Goal: Transaction & Acquisition: Purchase product/service

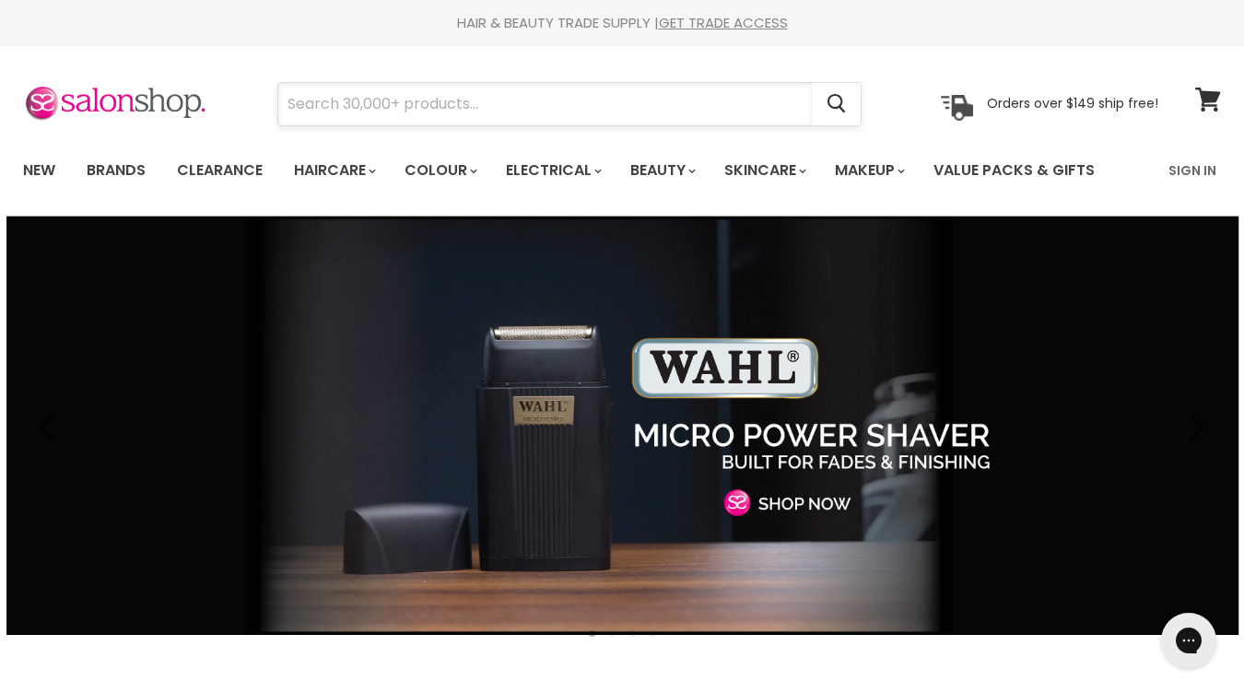
click at [538, 107] on input "Search" at bounding box center [545, 104] width 534 height 42
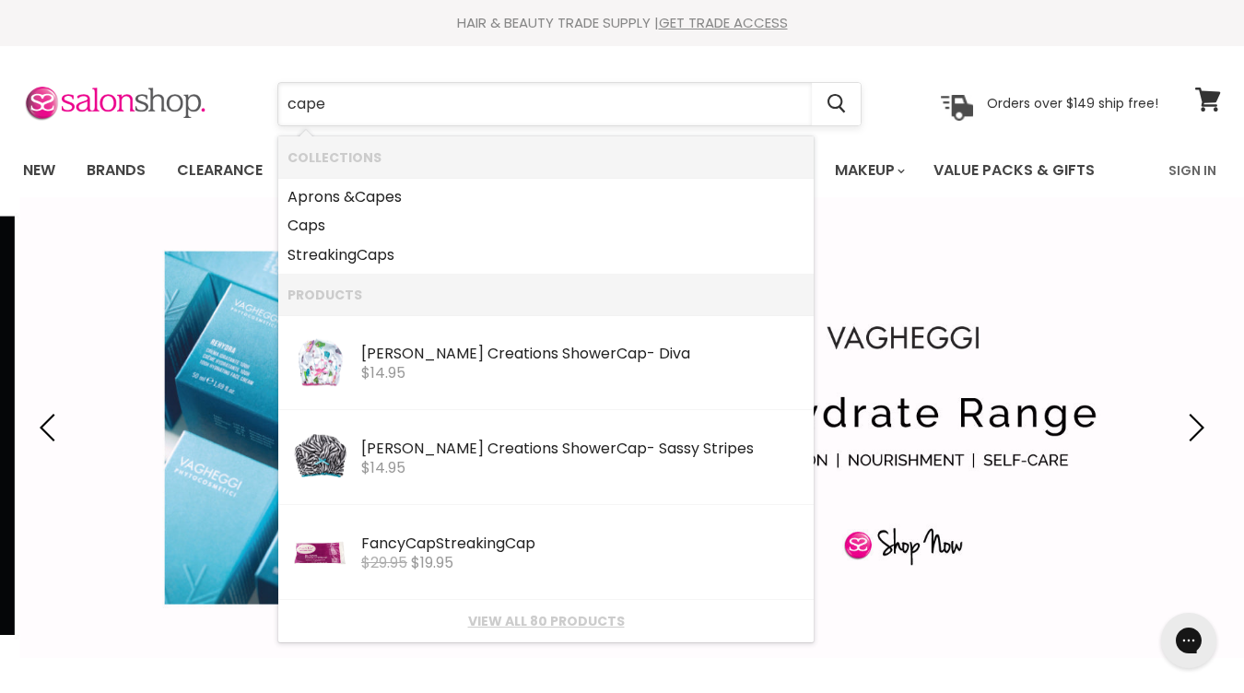
type input "capes"
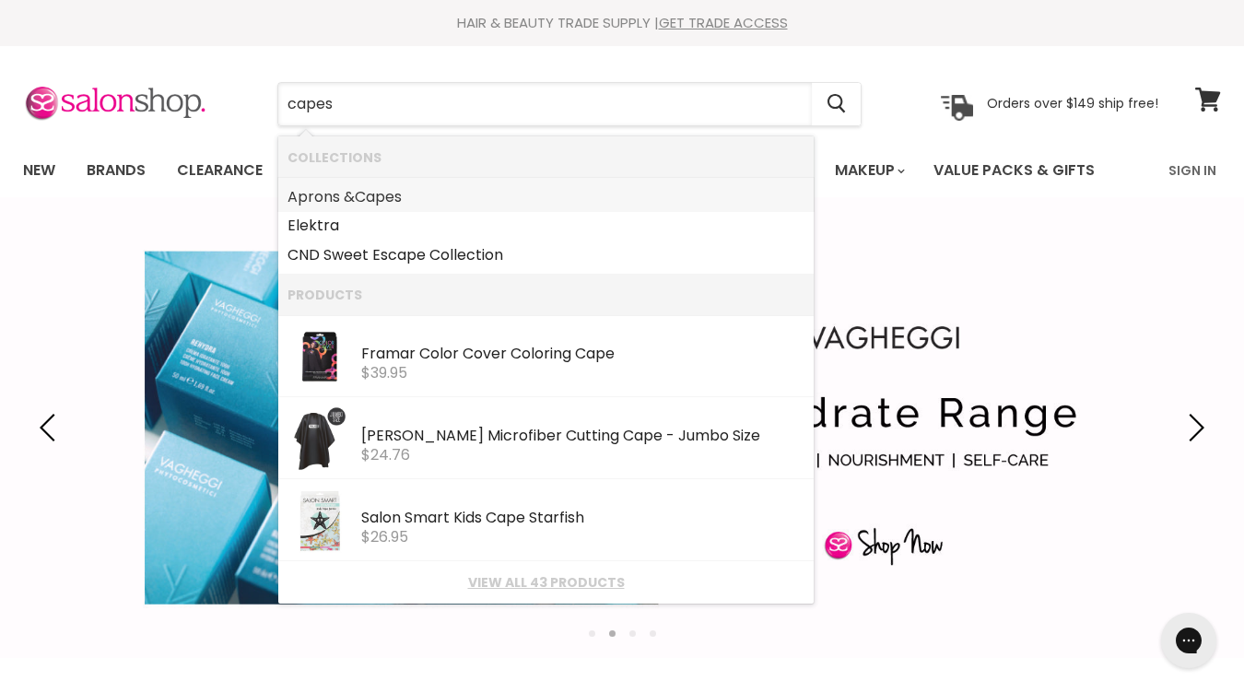
click at [381, 196] on b "Capes" at bounding box center [378, 196] width 47 height 21
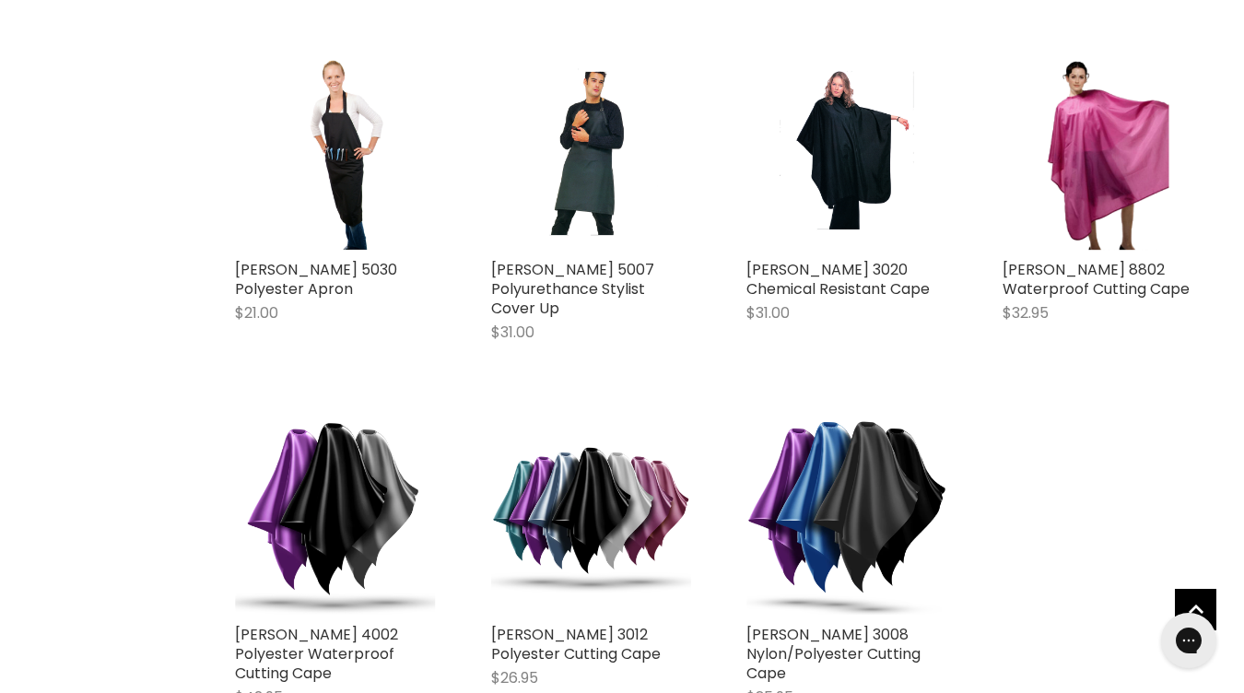
scroll to position [3711, 0]
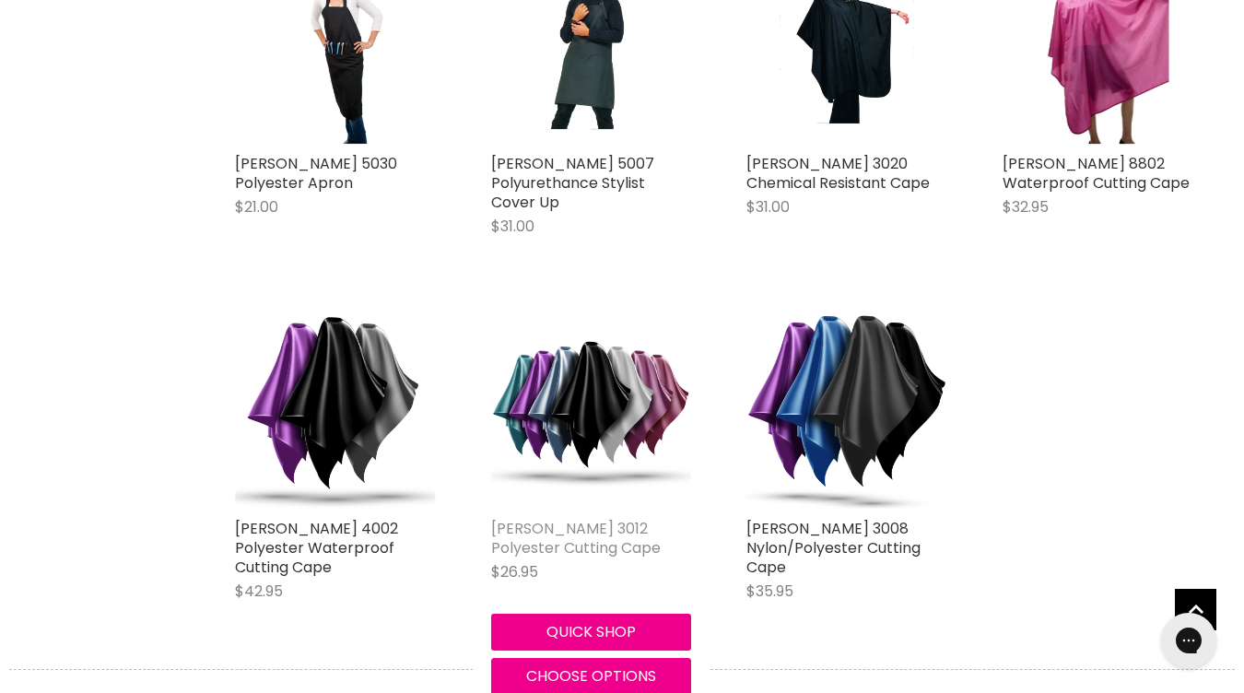
click at [552, 518] on link "[PERSON_NAME] 3012 Polyester Cutting Cape" at bounding box center [576, 538] width 170 height 41
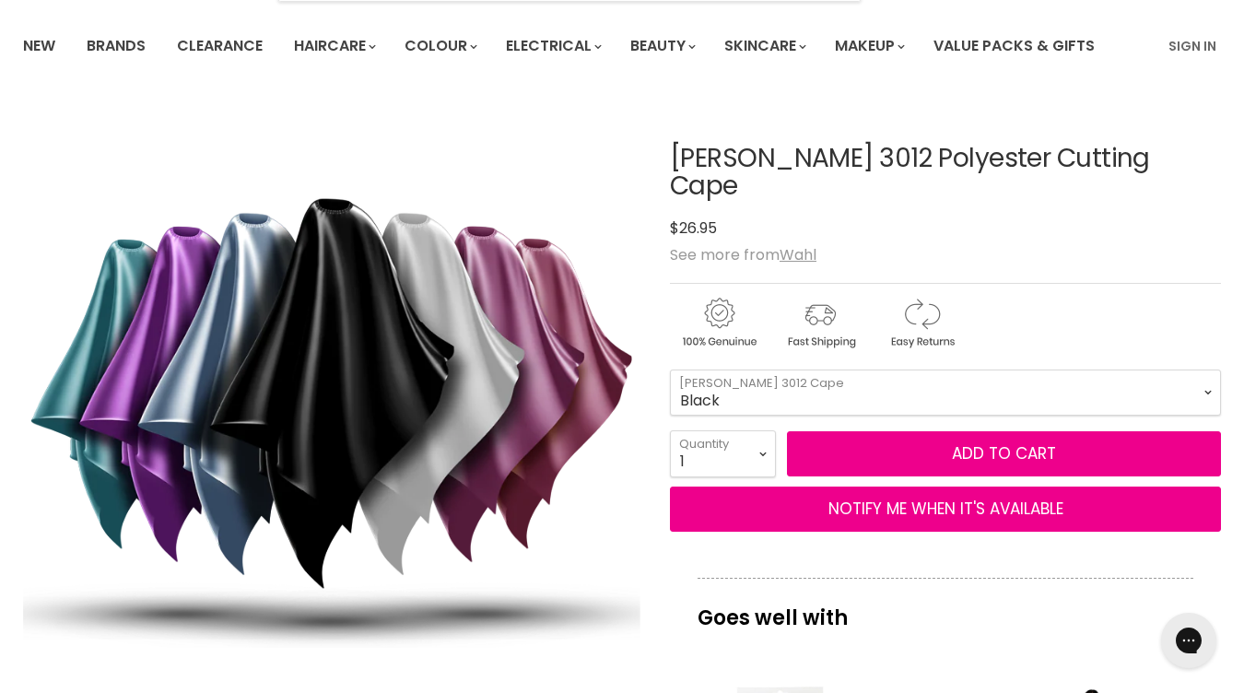
scroll to position [128, 0]
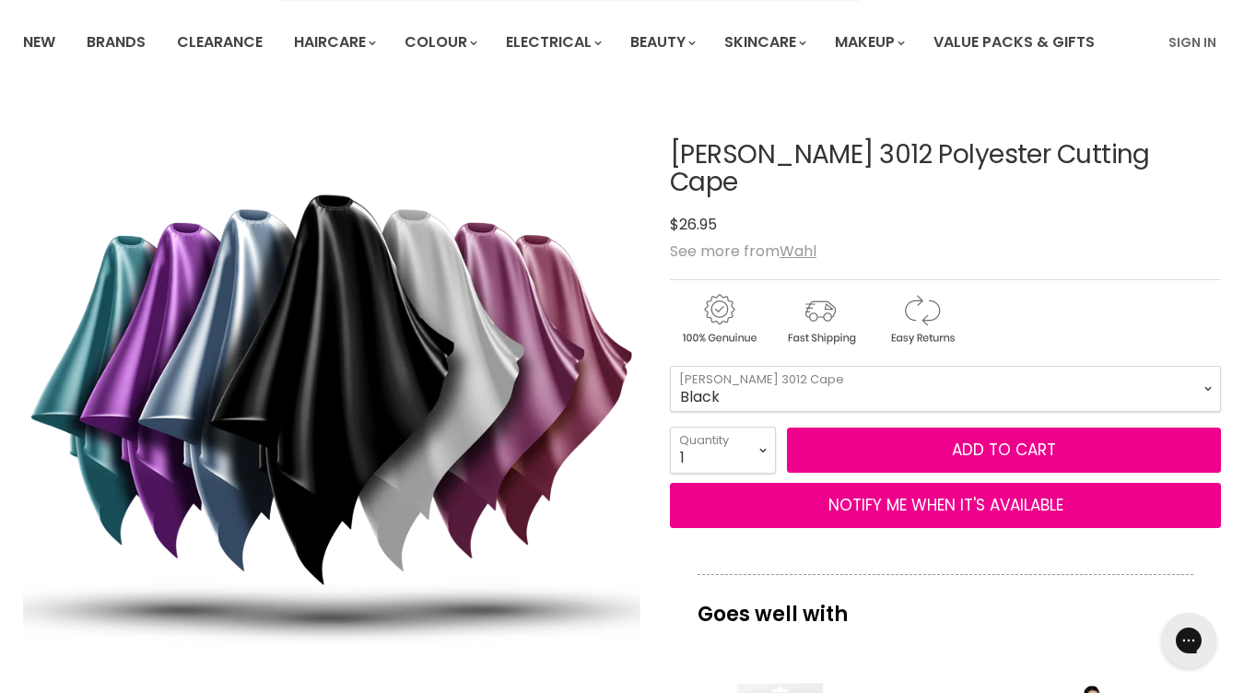
click at [405, 376] on img "Wahl 3012 Polyester Cutting Cape image. Click or Scroll to Zoom." at bounding box center [332, 403] width 618 height 618
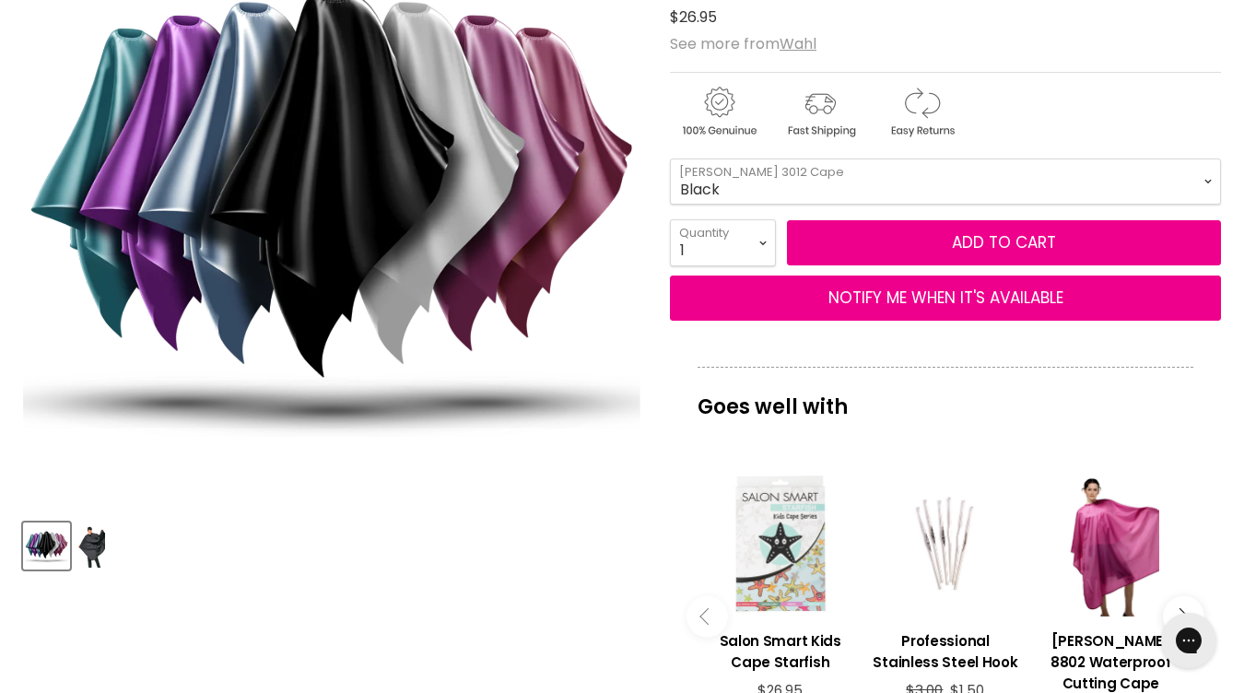
scroll to position [372, 0]
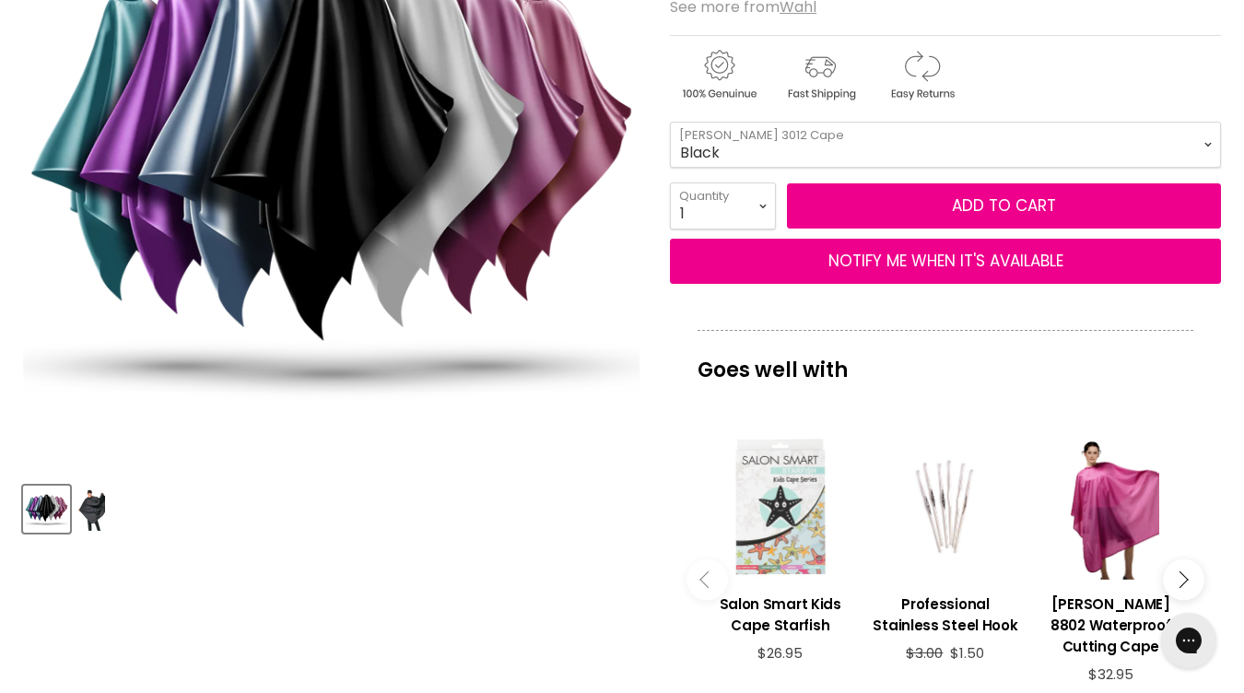
click at [93, 502] on img "Product thumbnails" at bounding box center [91, 509] width 28 height 43
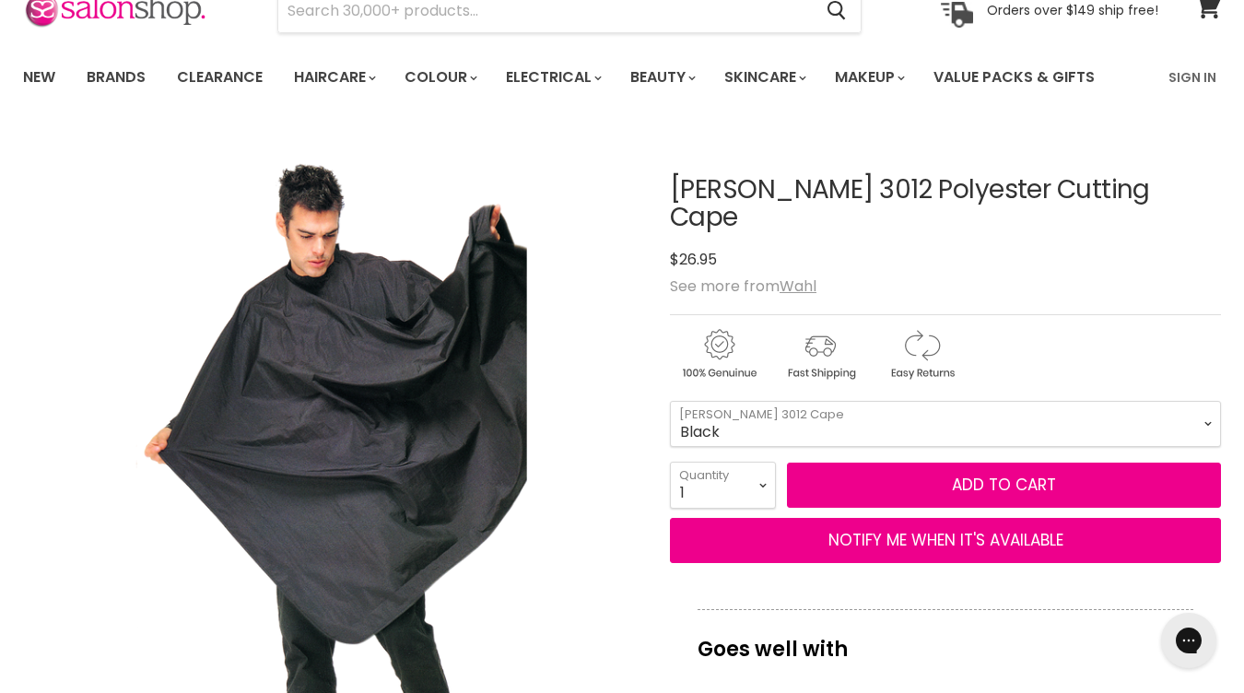
scroll to position [160, 0]
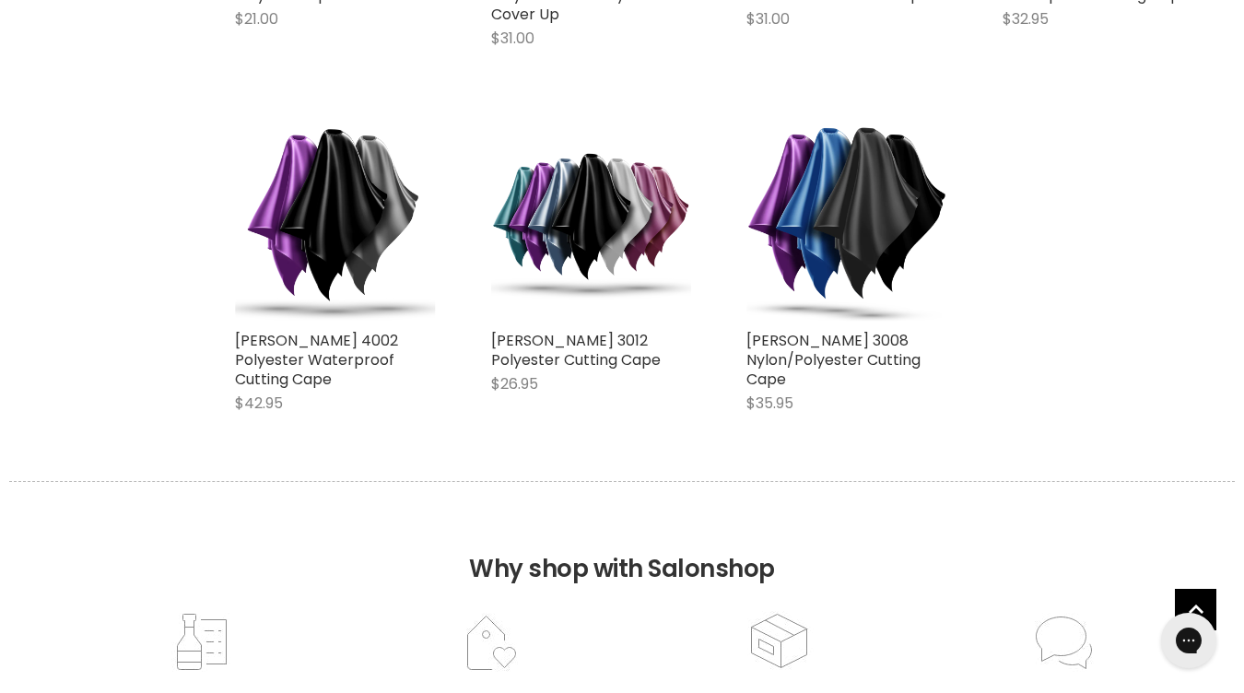
scroll to position [3737, 0]
